Goal: Information Seeking & Learning: Find specific fact

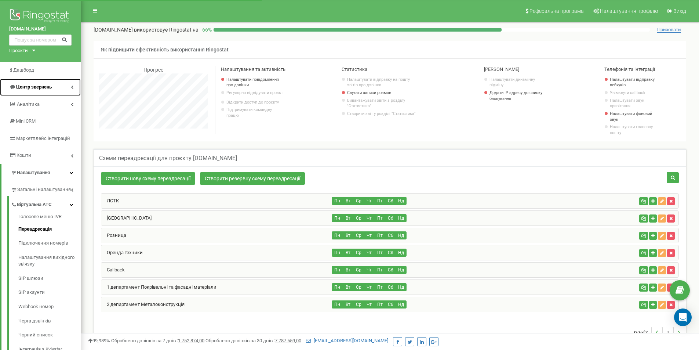
click at [52, 85] on link "Центр звернень" at bounding box center [40, 87] width 81 height 17
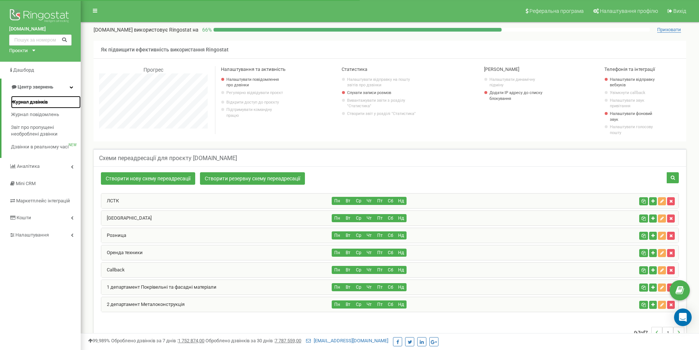
click at [43, 102] on span "Журнал дзвінків" at bounding box center [29, 102] width 37 height 7
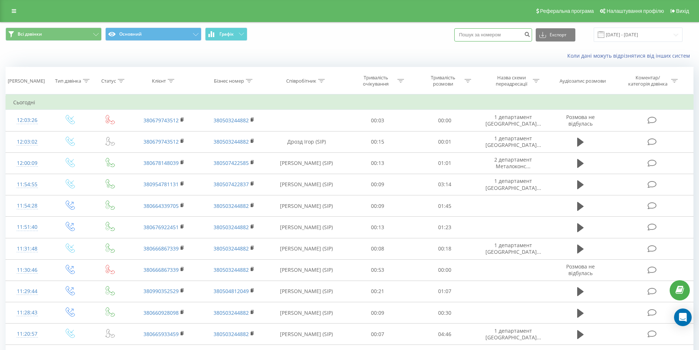
click at [497, 32] on input at bounding box center [493, 34] width 78 height 13
type input "0679743512"
click at [532, 38] on button "submit" at bounding box center [527, 34] width 10 height 13
